Goal: Check status: Check status

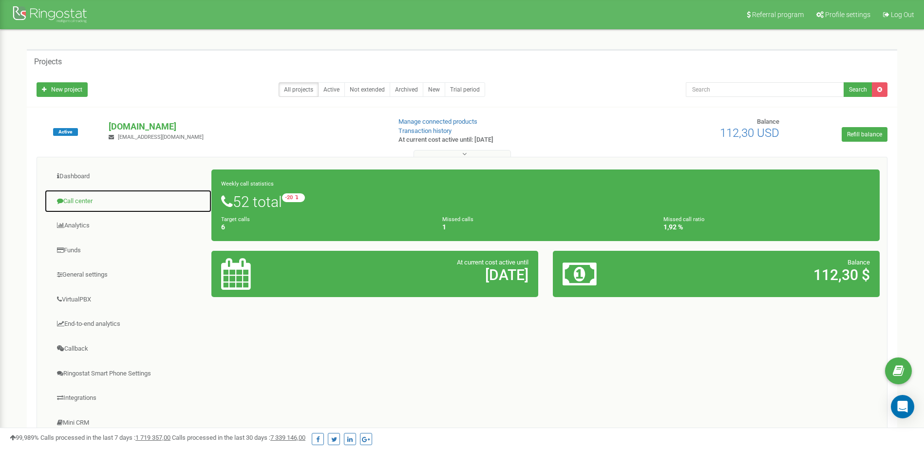
click at [85, 201] on link "Call center" at bounding box center [128, 201] width 168 height 24
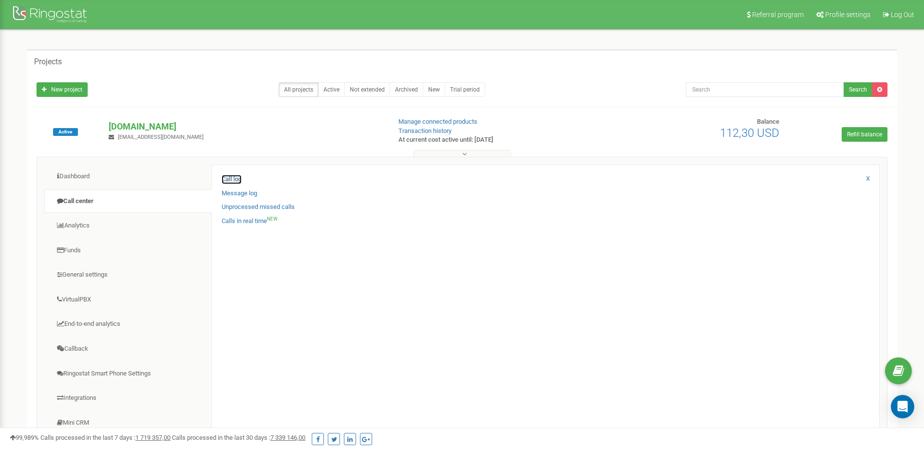
click at [234, 176] on link "Call log" at bounding box center [232, 179] width 20 height 9
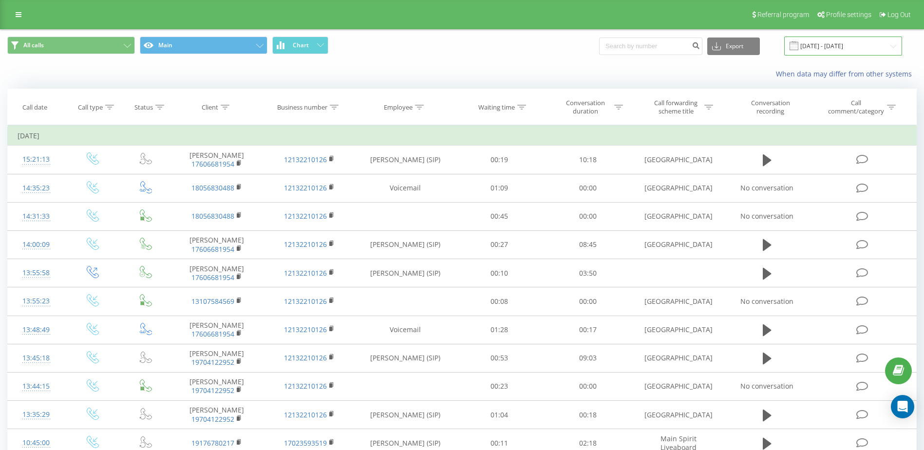
click at [861, 47] on input "[DATE] - [DATE]" at bounding box center [843, 46] width 118 height 19
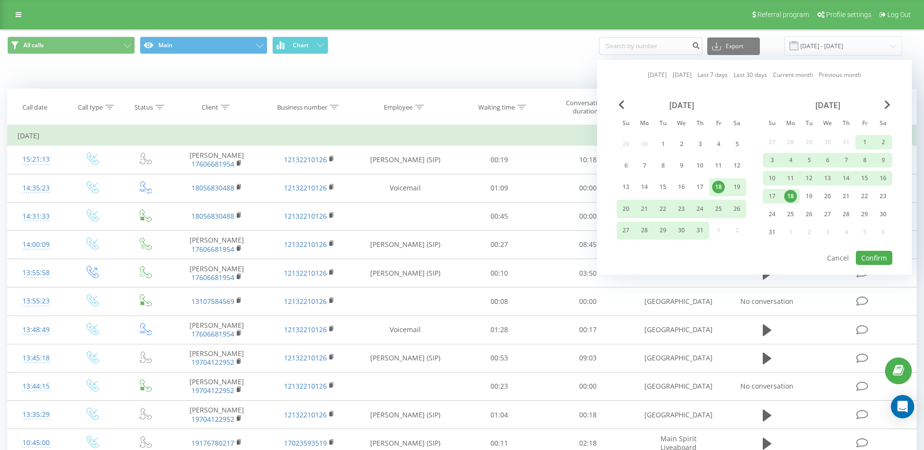
click at [650, 76] on link "[DATE]" at bounding box center [657, 74] width 19 height 9
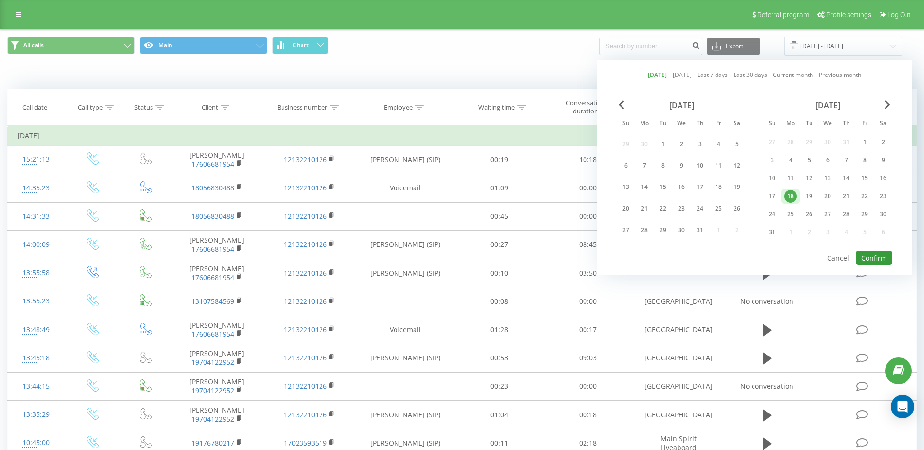
click at [871, 257] on button "Confirm" at bounding box center [874, 258] width 37 height 14
type input "[DATE] - [DATE]"
